Goal: Task Accomplishment & Management: Use online tool/utility

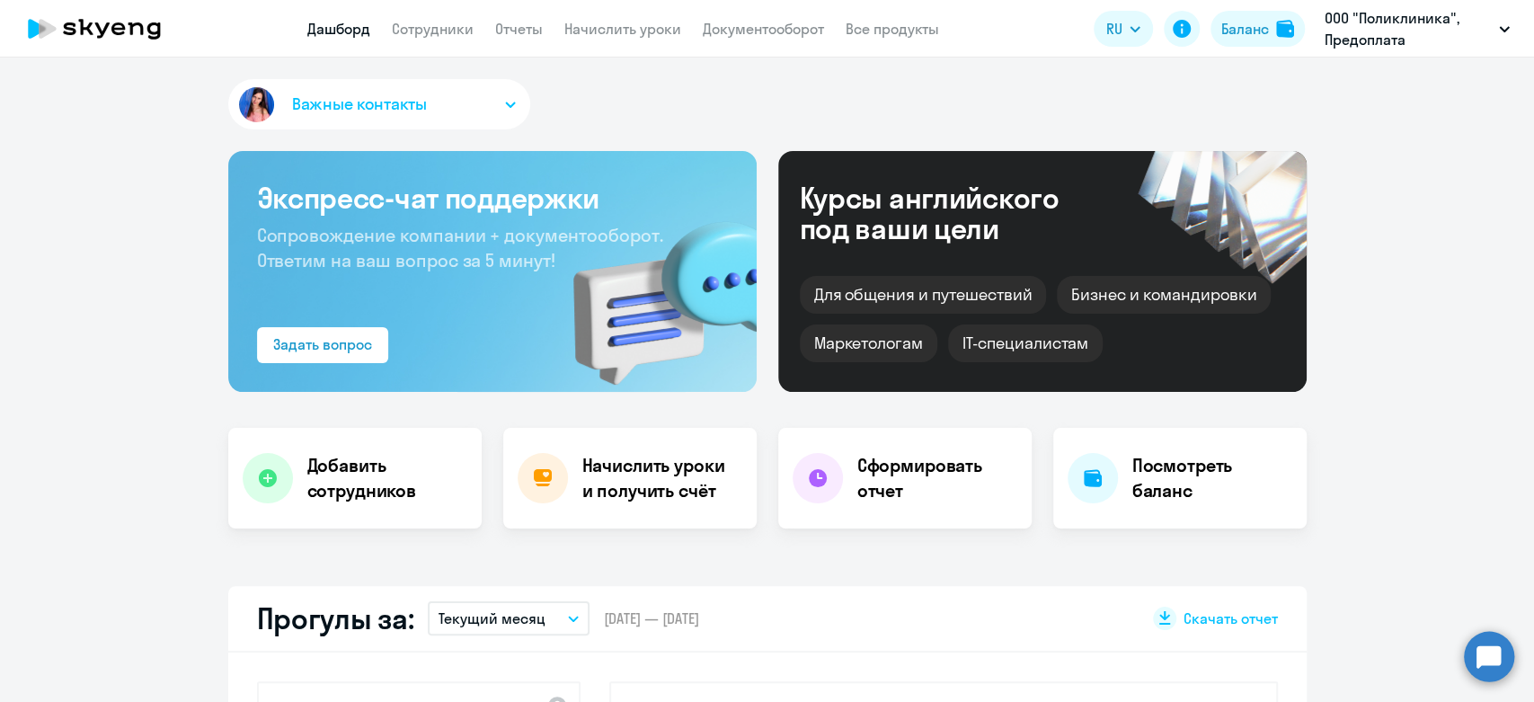
select select "30"
drag, startPoint x: 1358, startPoint y: 294, endPoint x: 1349, endPoint y: 287, distance: 11.0
click at [614, 45] on app-header "Дашборд Сотрудники Отчеты Начислить уроки Документооборот Все продукты Дашборд …" at bounding box center [767, 28] width 1534 height 57
click at [614, 41] on app-header "Дашборд Сотрудники Отчеты Начислить уроки Документооборот Все продукты Дашборд …" at bounding box center [767, 28] width 1534 height 57
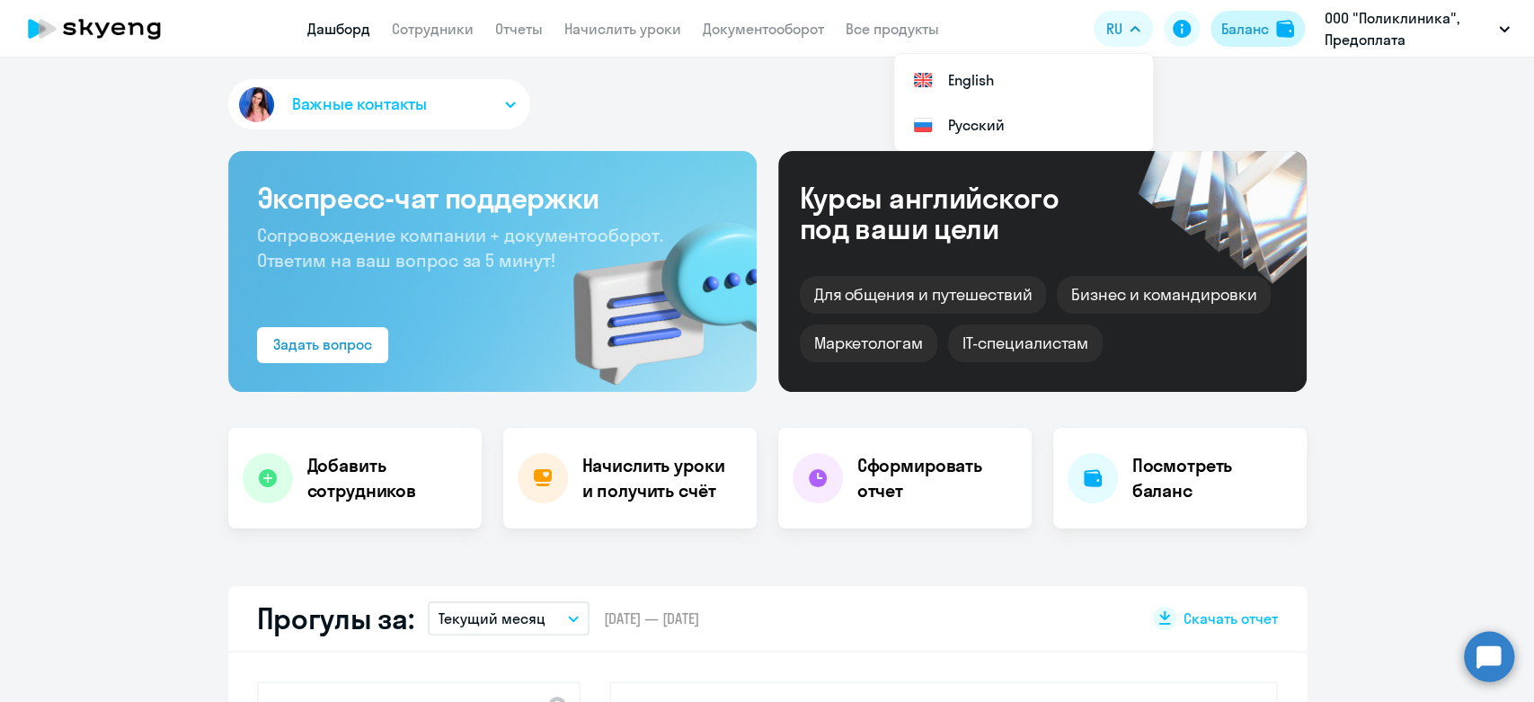
click at [1266, 28] on div "Баланс" at bounding box center [1245, 29] width 48 height 22
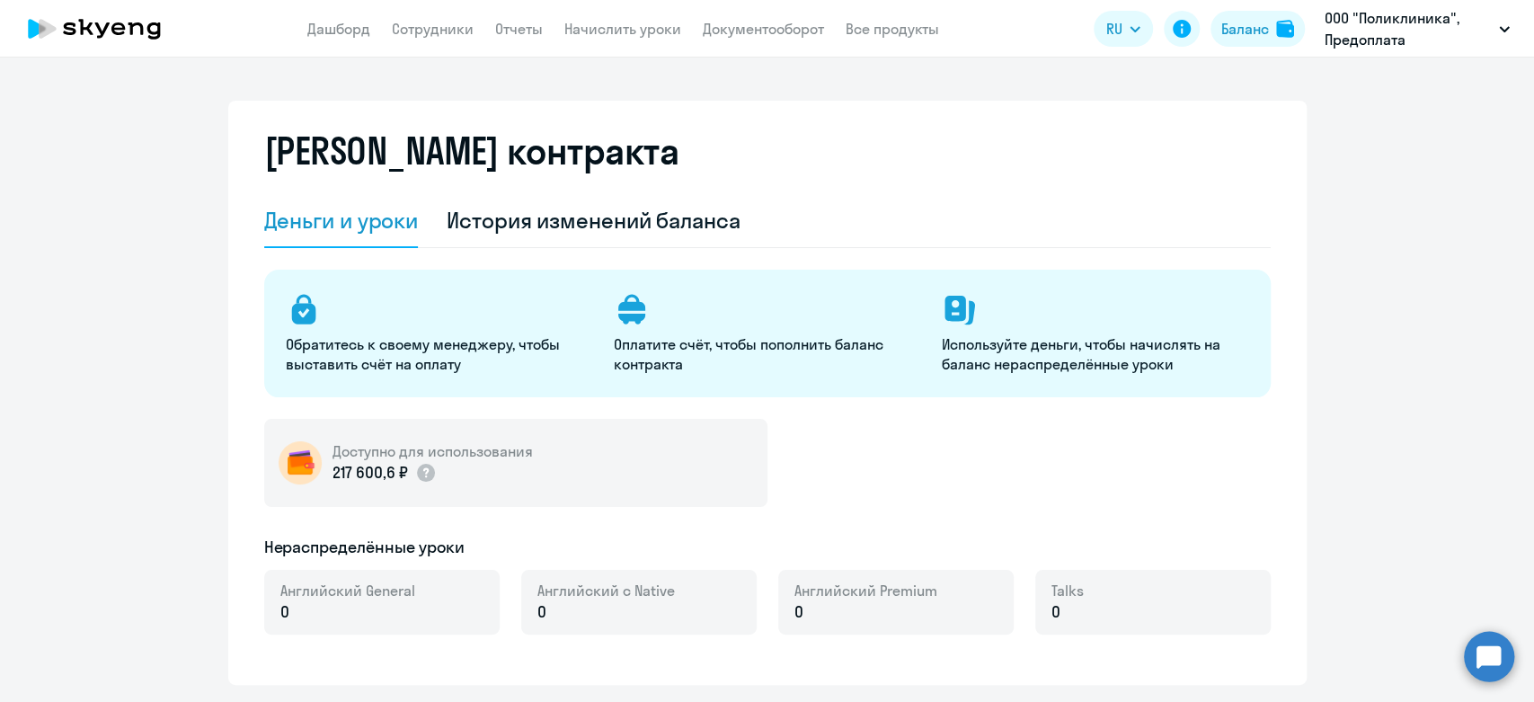
select select "english_adult_not_native_speaker"
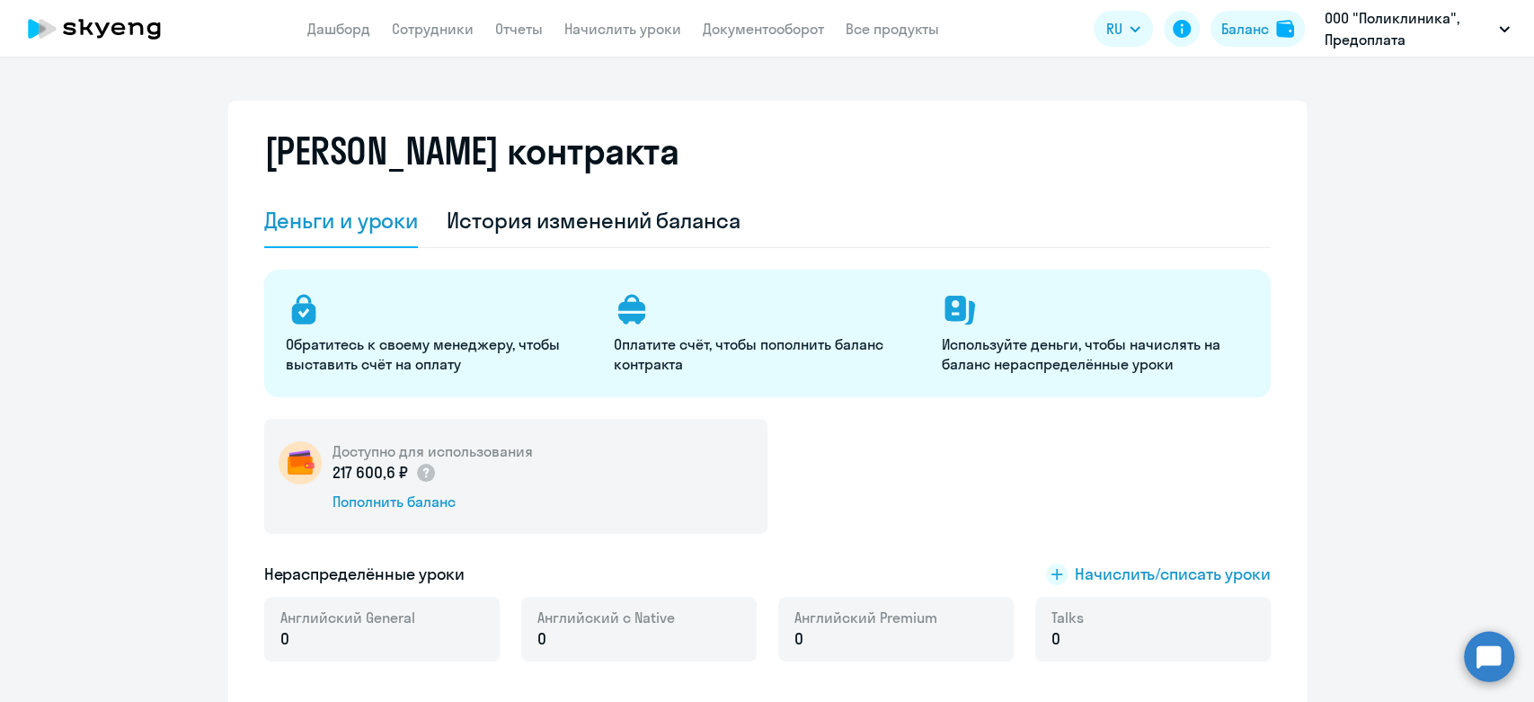
click at [733, 42] on app-header "Дашборд Сотрудники Отчеты Начислить уроки Документооборот Все продукты Дашборд …" at bounding box center [767, 28] width 1534 height 57
click at [623, 27] on link "Начислить уроки" at bounding box center [622, 29] width 117 height 18
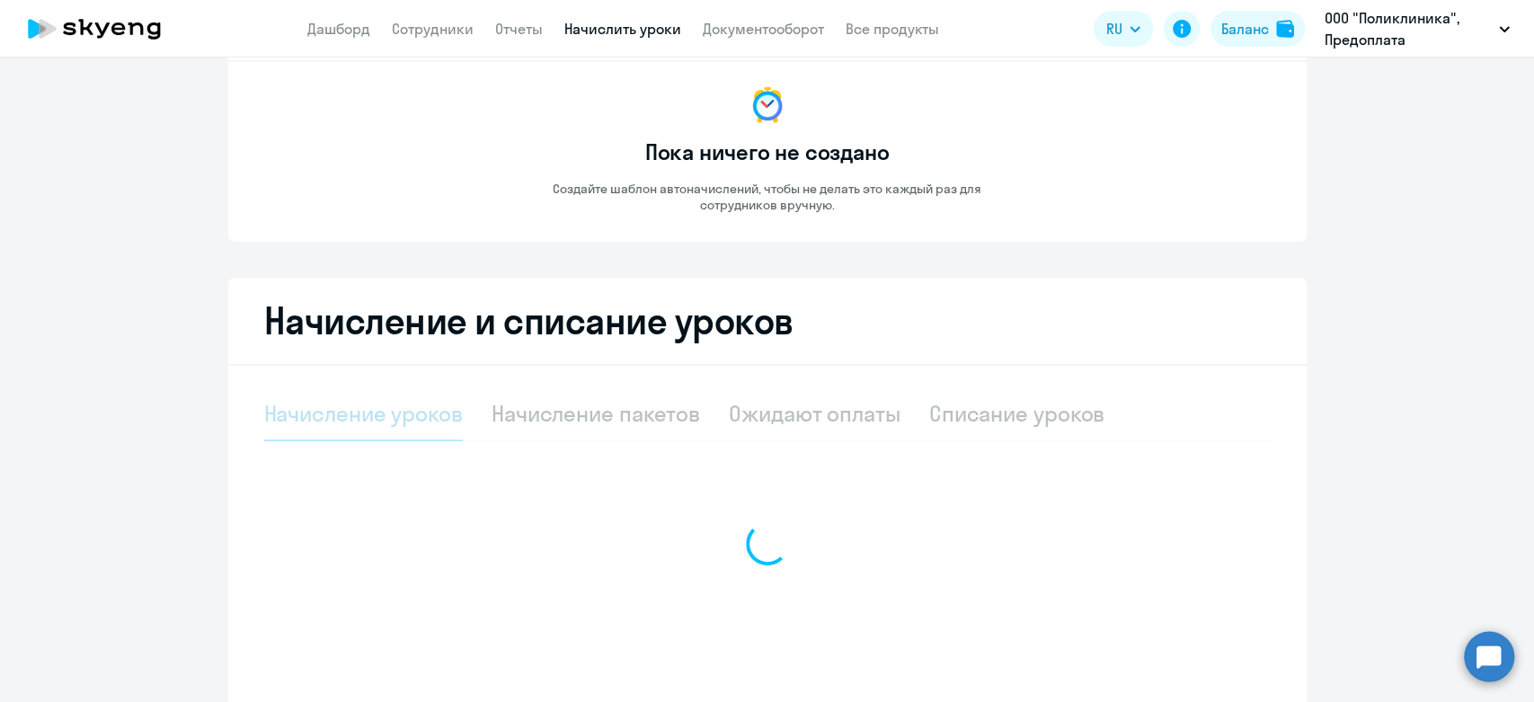
scroll to position [208, 0]
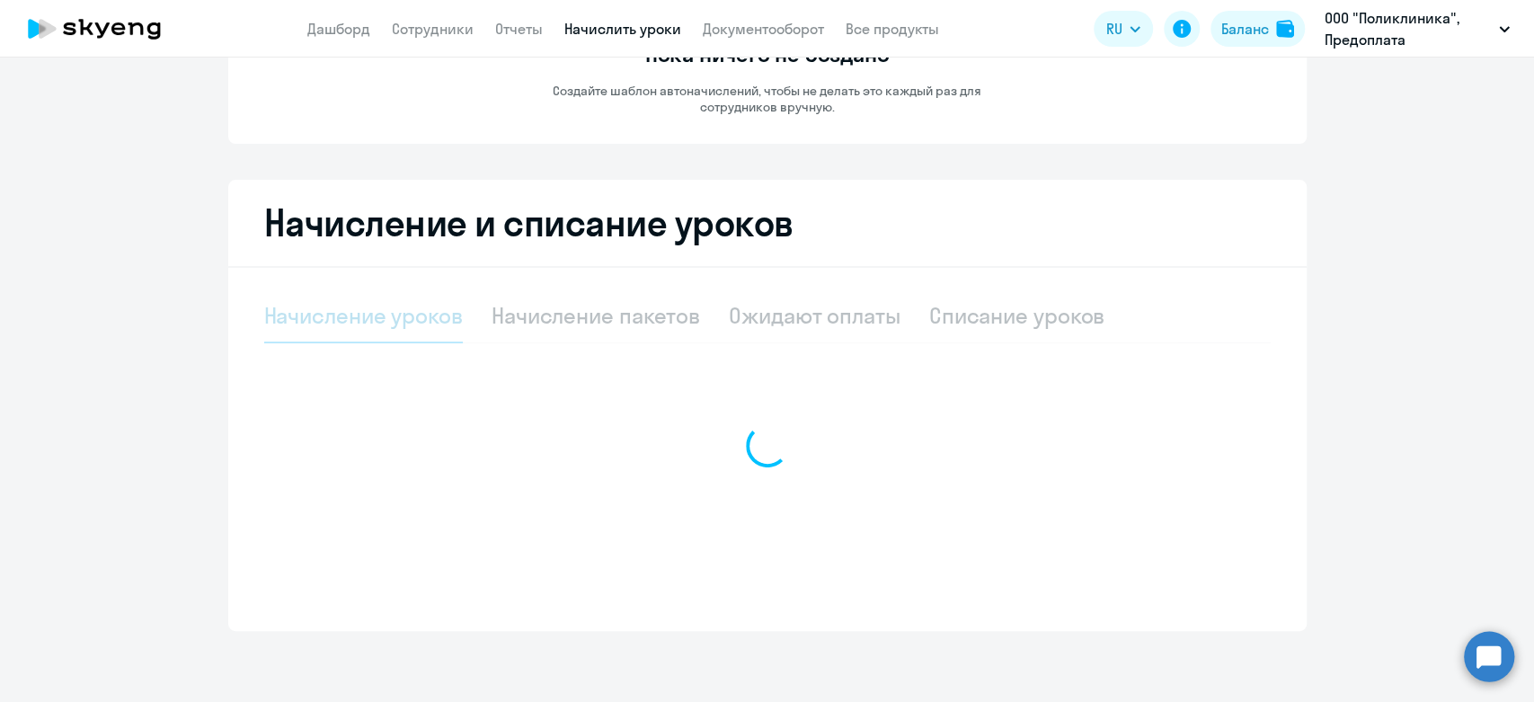
select select "10"
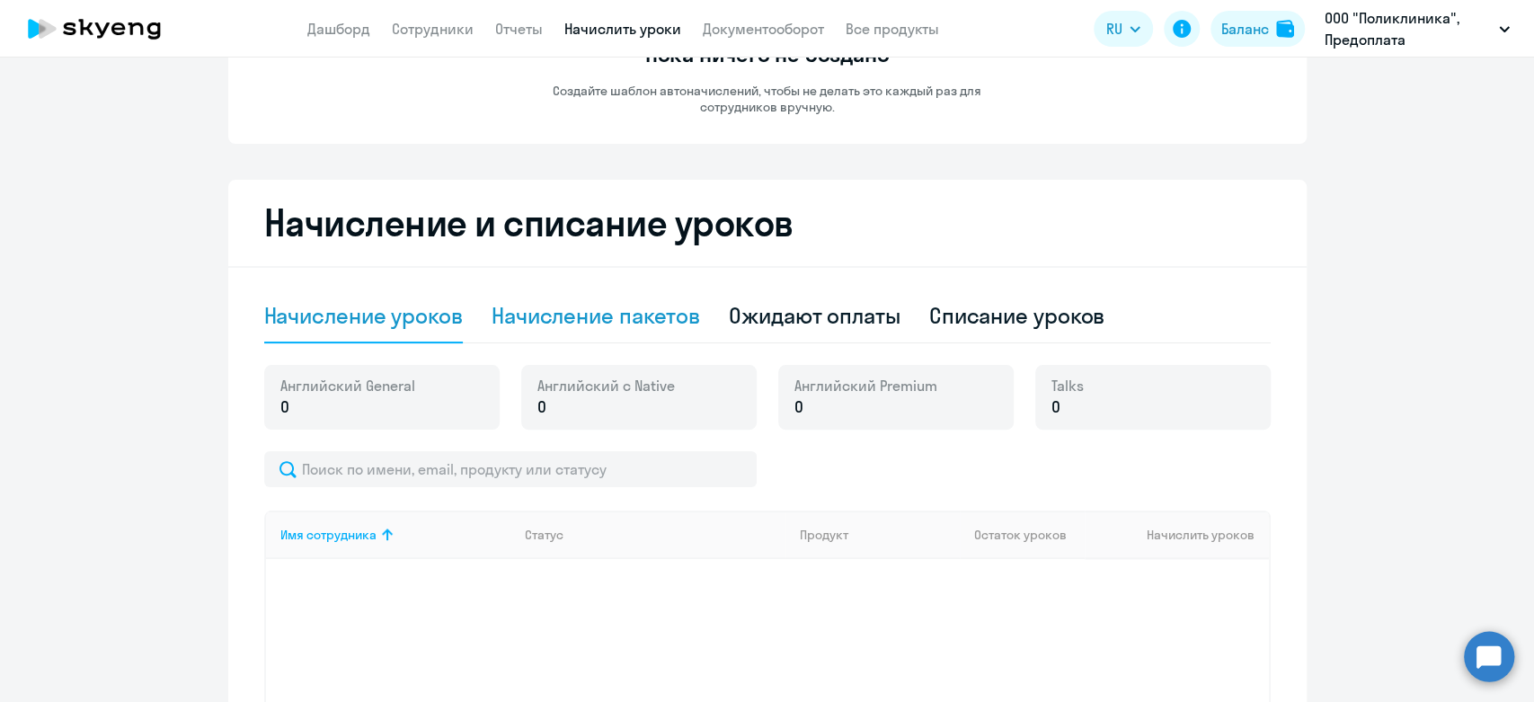
click at [636, 311] on div "Начисление пакетов" at bounding box center [595, 315] width 208 height 29
select select "10"
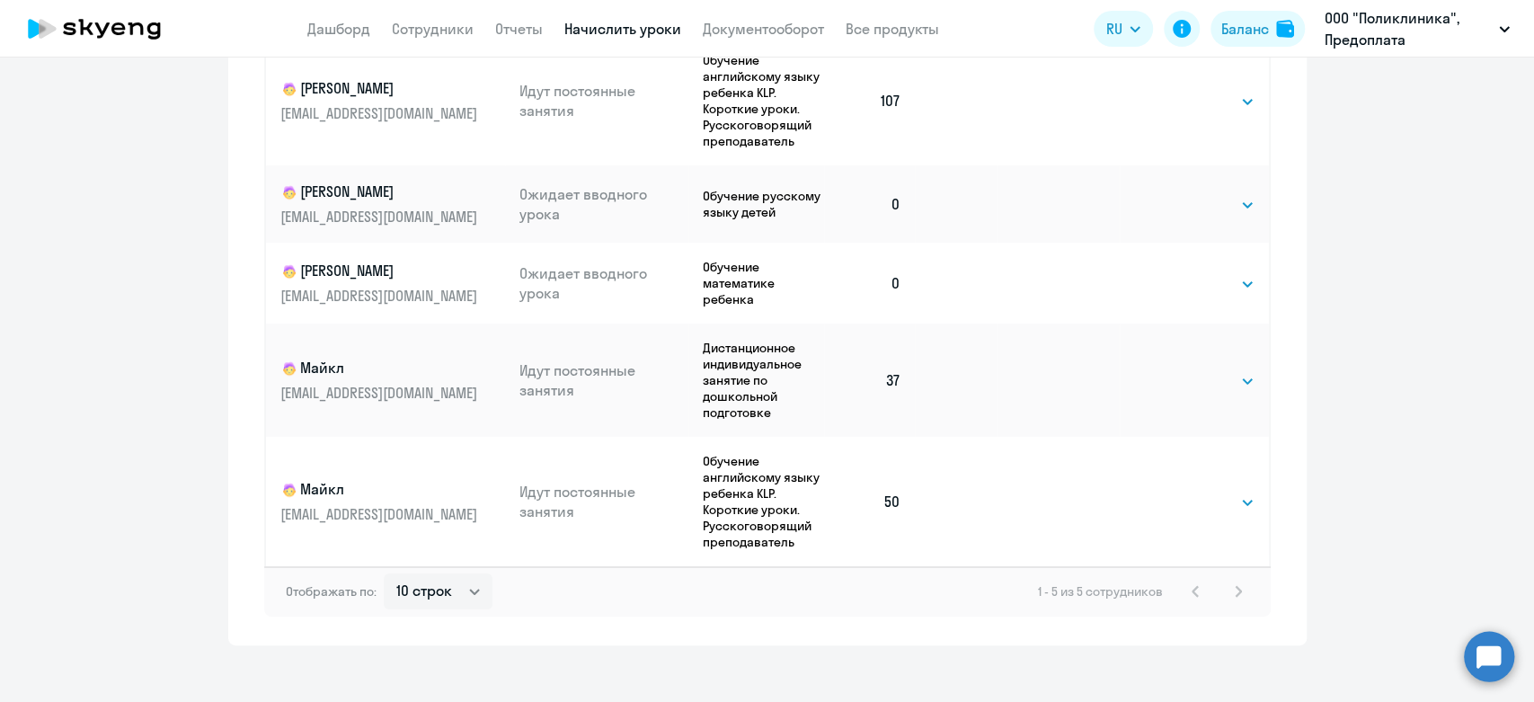
scroll to position [808, 0]
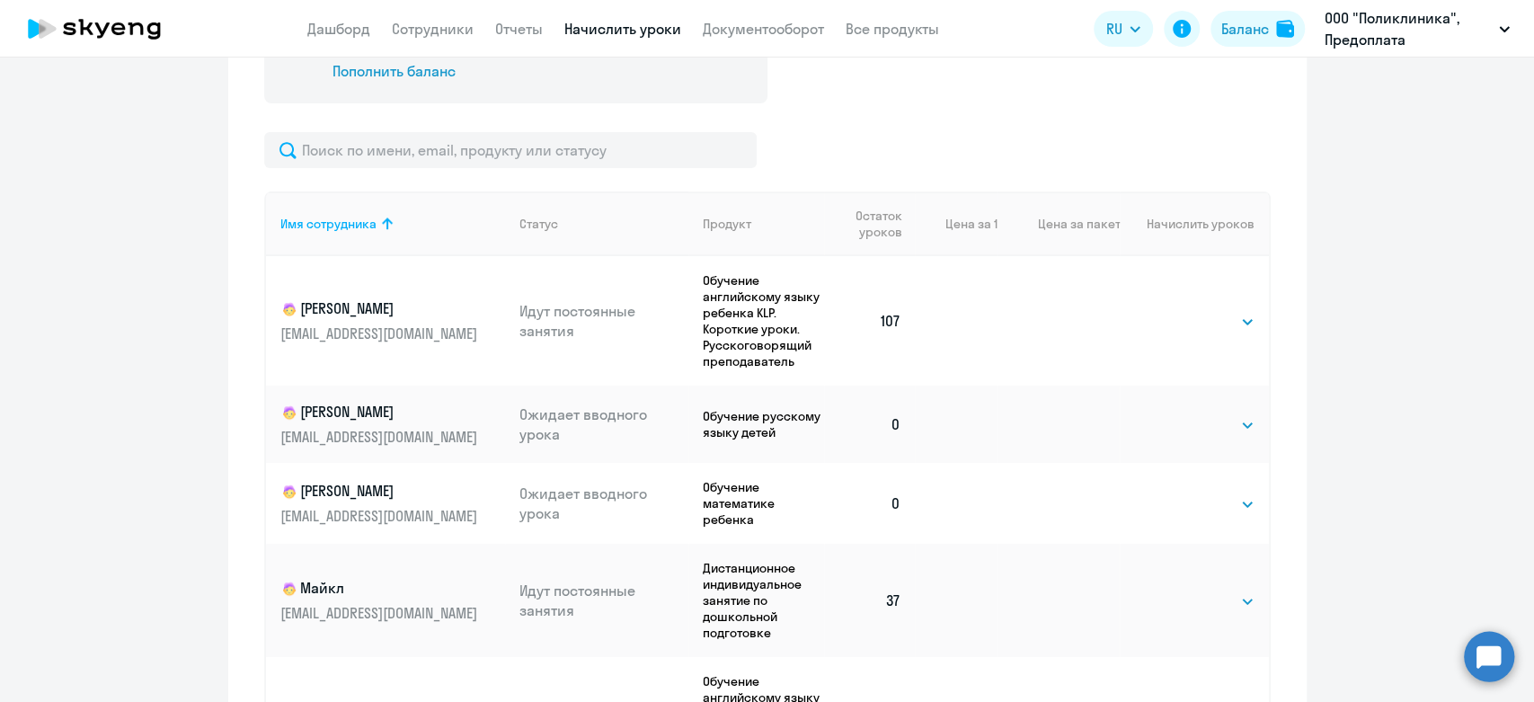
scroll to position [708, 0]
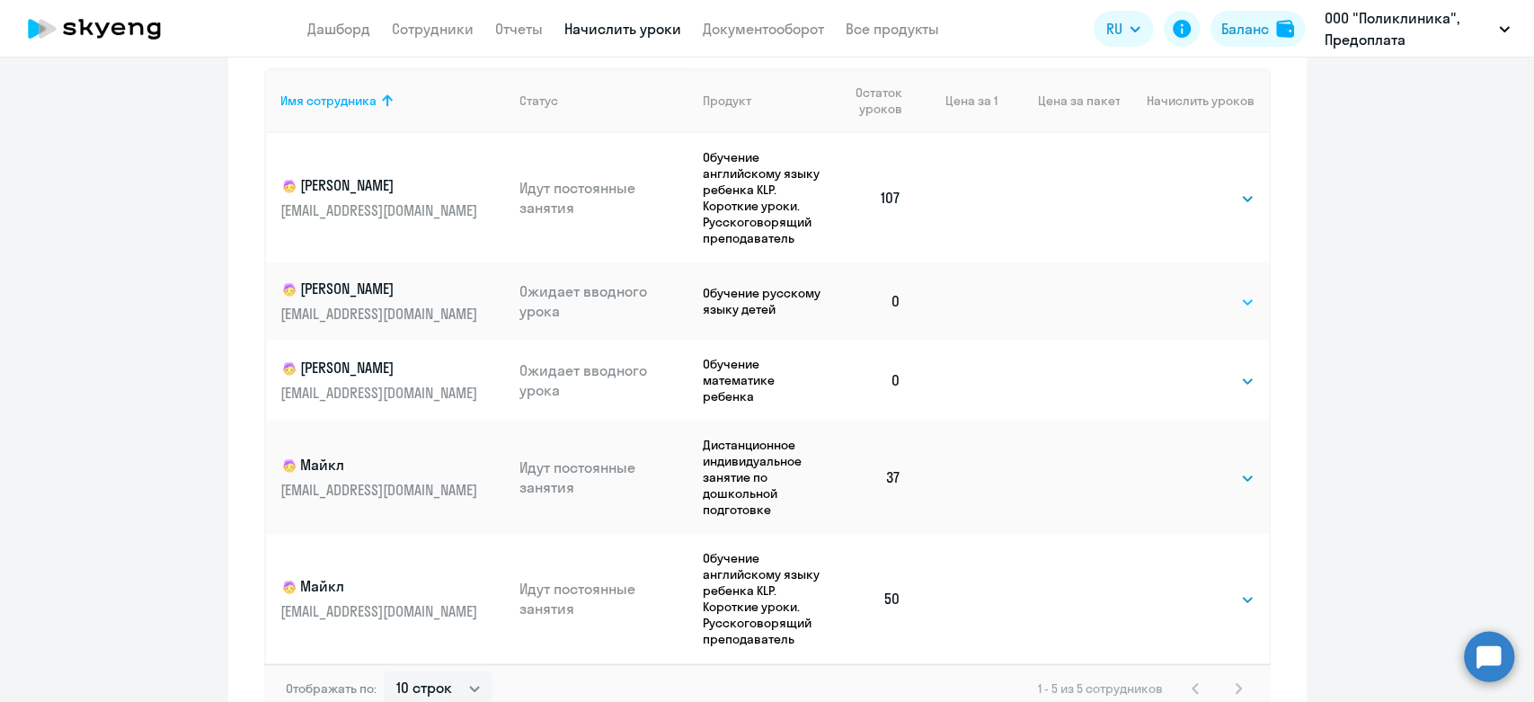
click at [1207, 303] on select "Выбрать 4 8 16 32 64 96 128" at bounding box center [1217, 302] width 74 height 22
select select "128"
click at [1180, 291] on select "Выбрать 4 8 16 32 64 96 128" at bounding box center [1217, 302] width 74 height 22
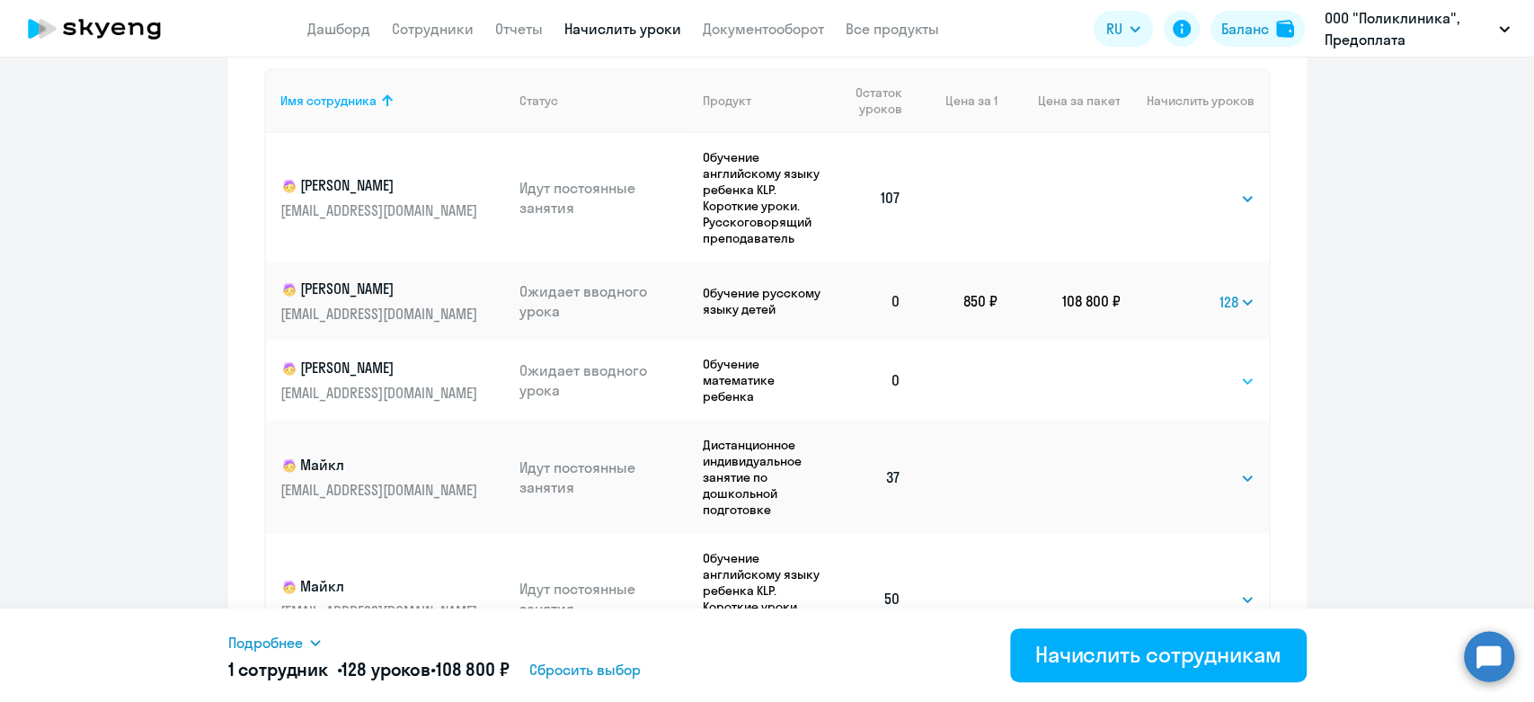
click at [1204, 372] on select "Выбрать 4 8 16 32 64 96 128" at bounding box center [1217, 381] width 74 height 22
select select "128"
click at [1180, 370] on select "Выбрать 4 8 16 32 64 96 128" at bounding box center [1217, 381] width 74 height 22
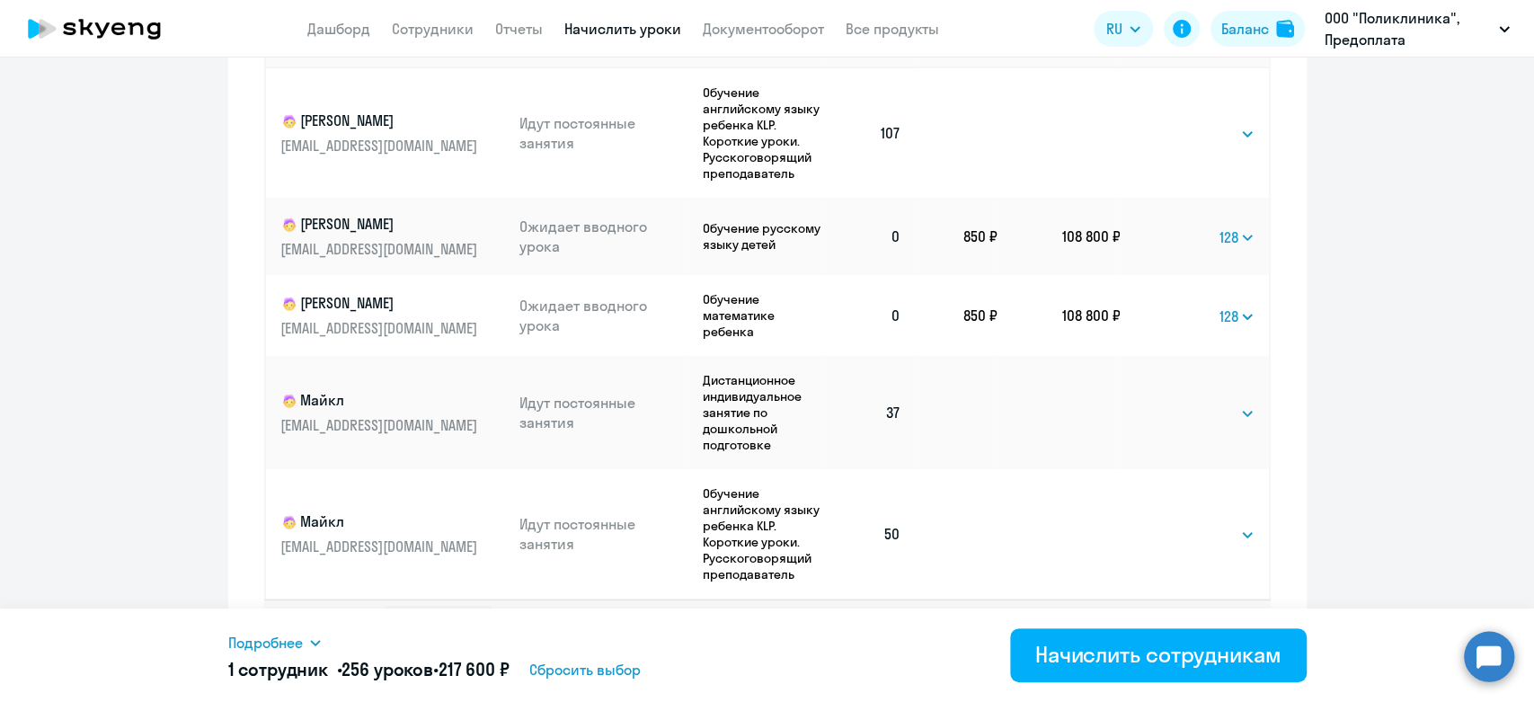
scroll to position [808, 0]
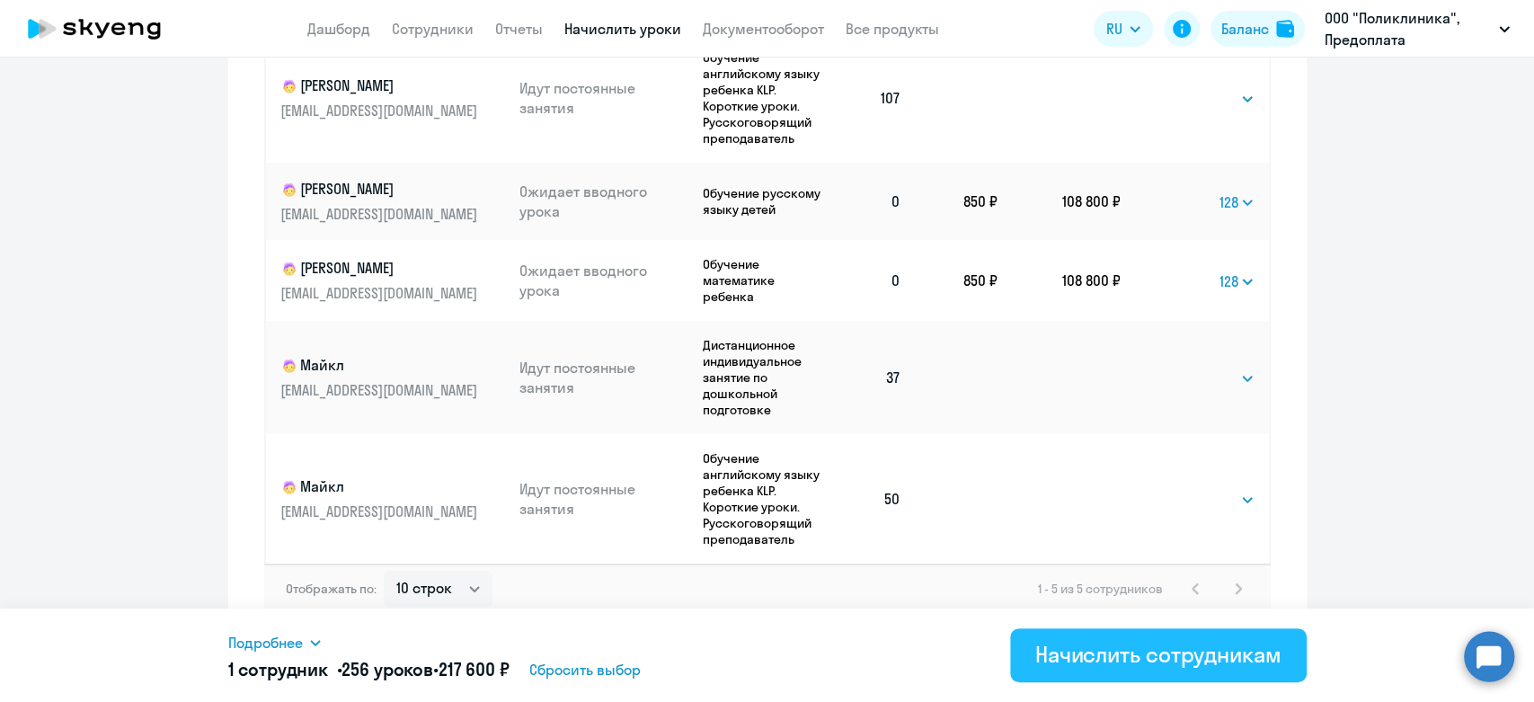
click at [1136, 663] on div "Начислить сотрудникам" at bounding box center [1158, 654] width 246 height 29
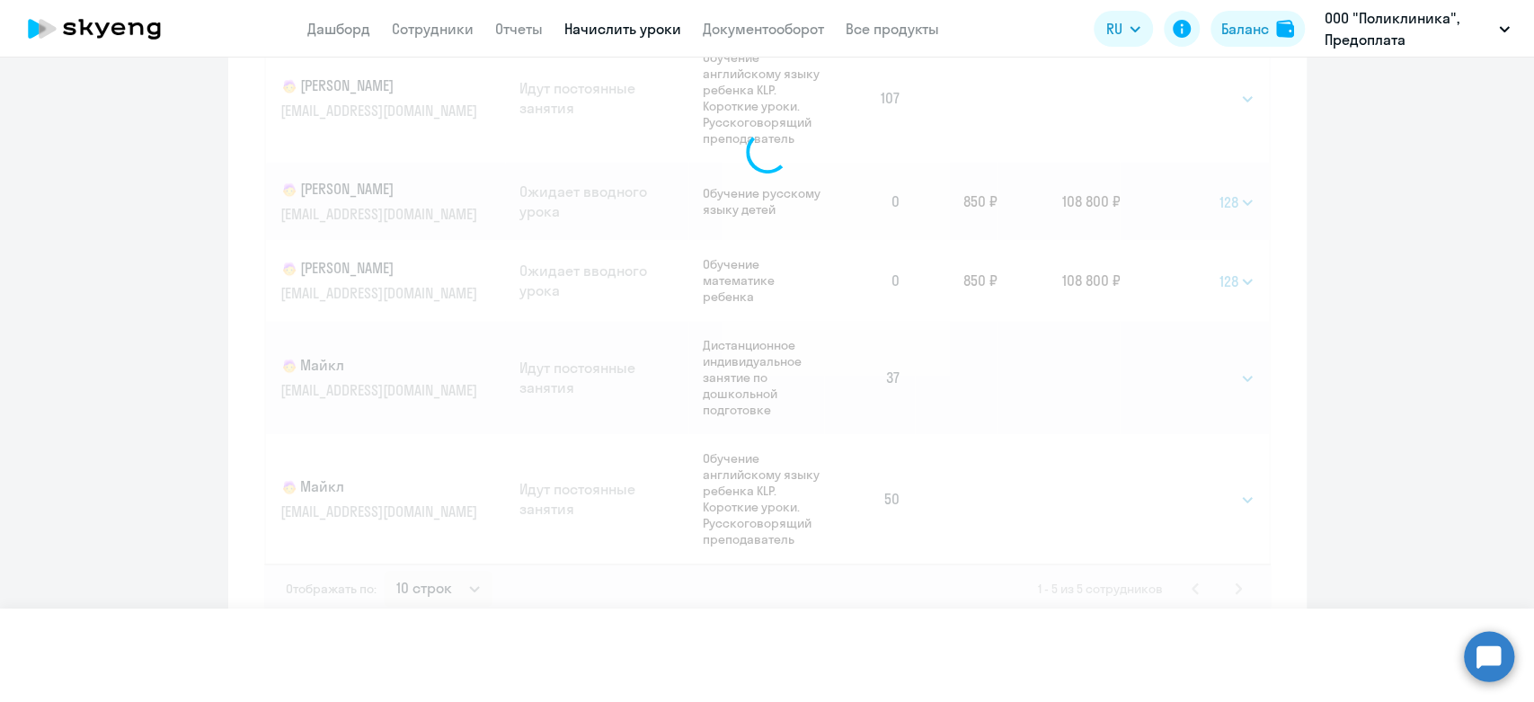
select select
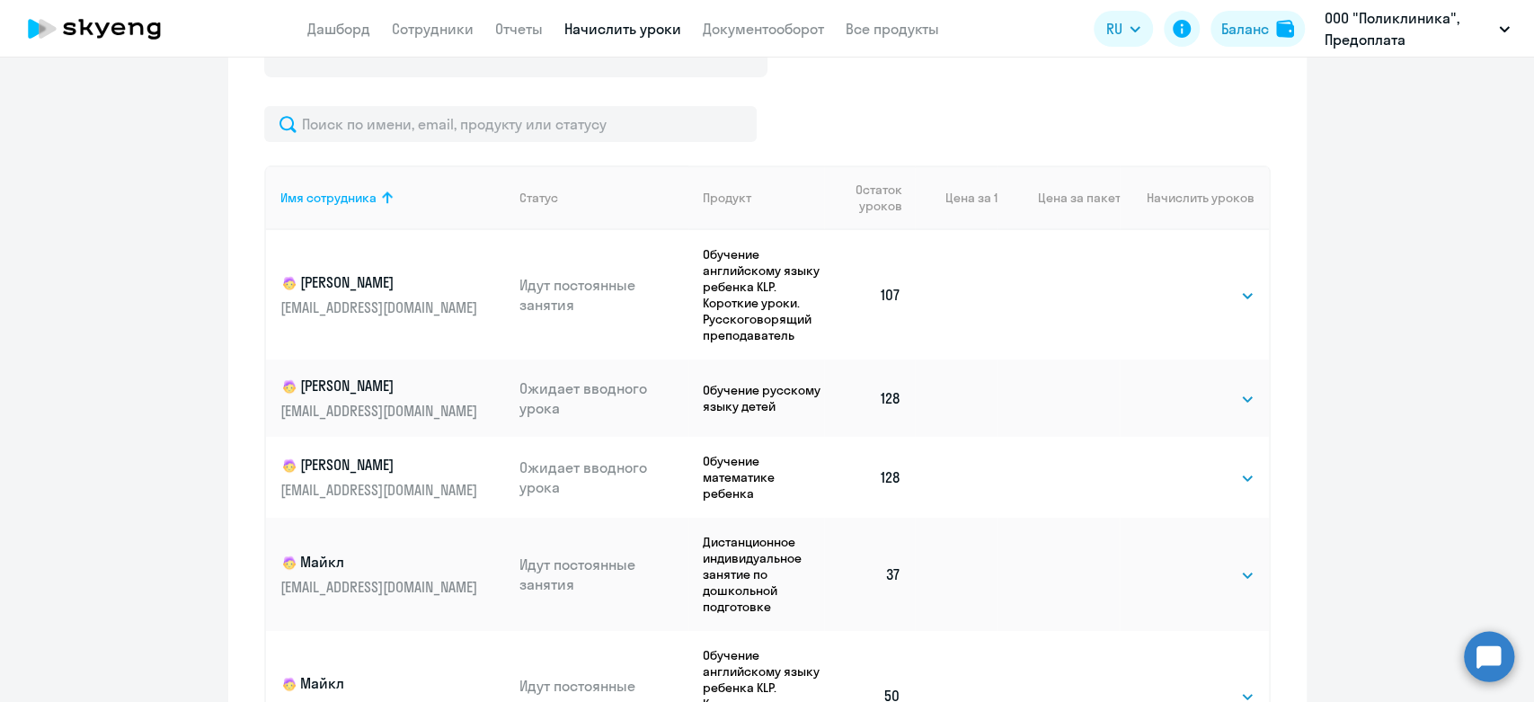
scroll to position [374, 0]
